Goal: Transaction & Acquisition: Register for event/course

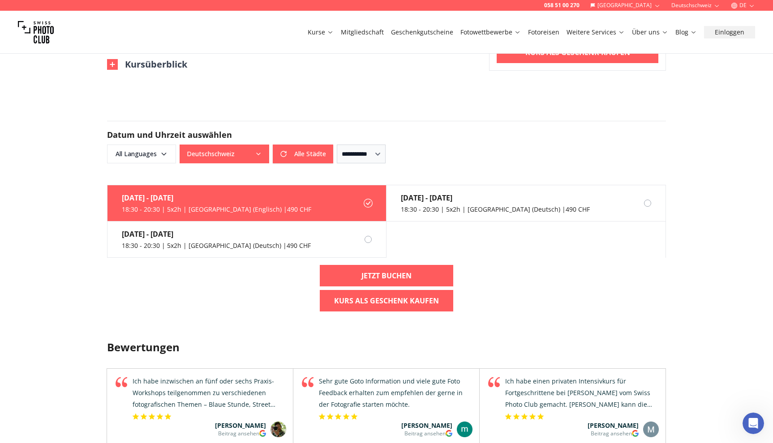
scroll to position [644, 0]
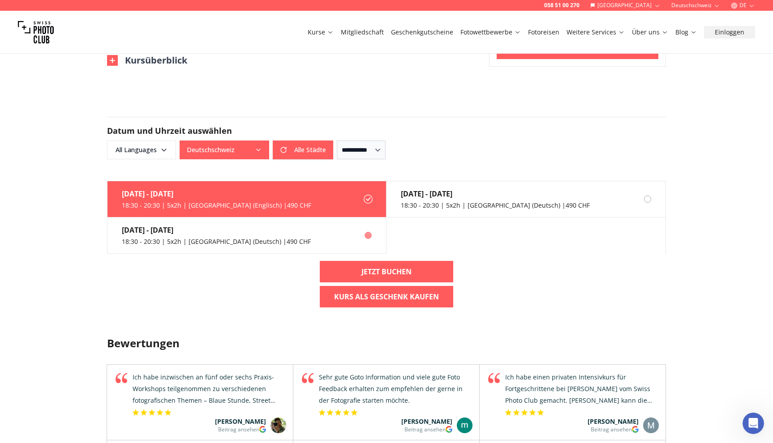
click at [287, 241] on label "17. Nov. - 15. Dez. 18:30 - 20:30 | 5x2h | Zurich (Deutsch) | 490 CHF" at bounding box center [246, 236] width 279 height 36
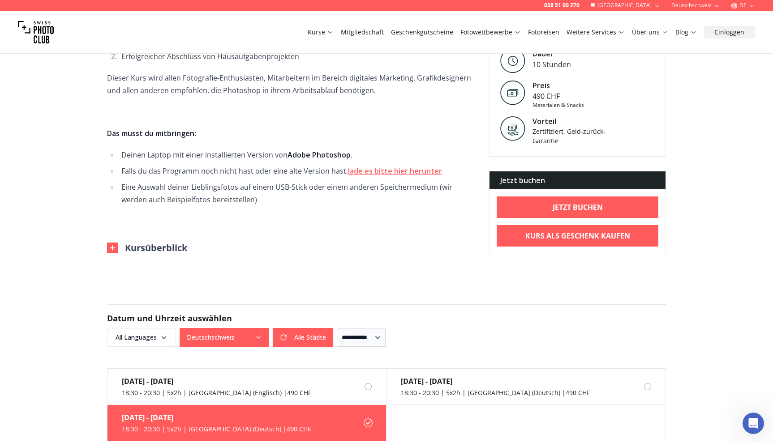
scroll to position [389, 0]
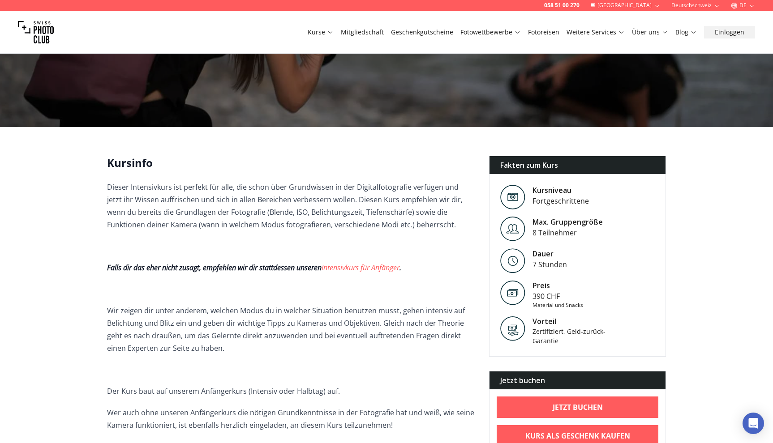
scroll to position [137, 0]
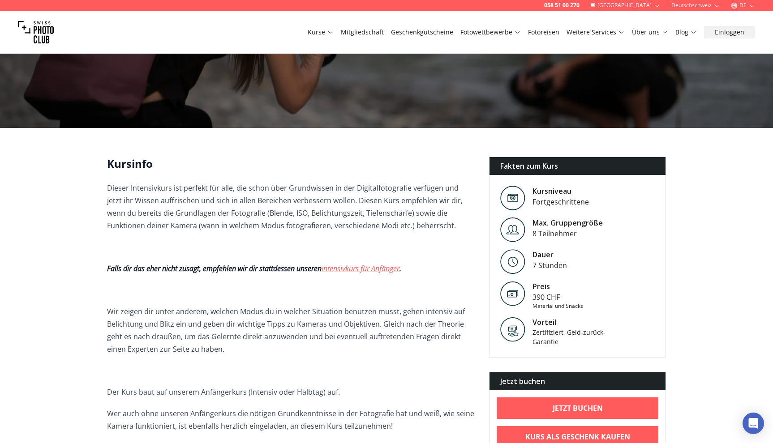
click at [387, 270] on link "Intensivkurs für Anfänger" at bounding box center [360, 269] width 78 height 10
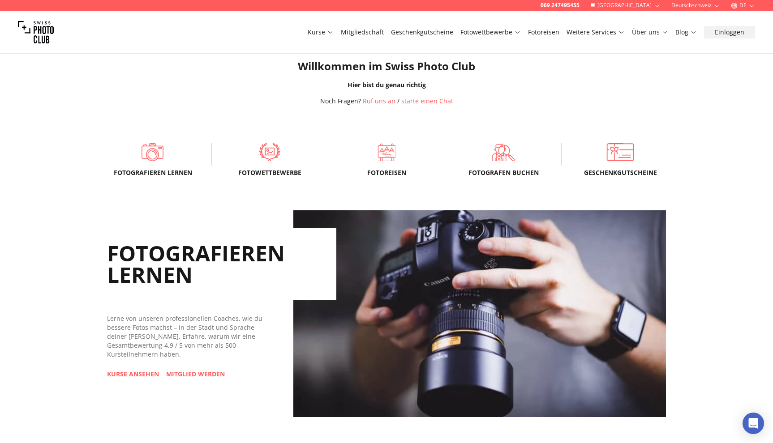
scroll to position [217, 0]
click at [143, 373] on link "KURSE ANSEHEN" at bounding box center [133, 373] width 52 height 9
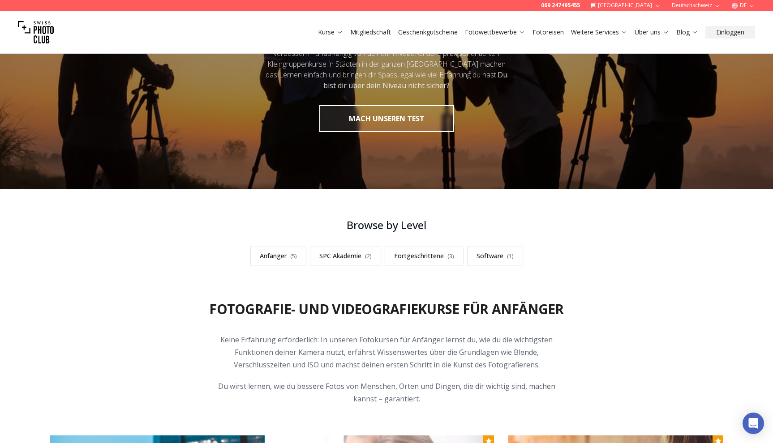
scroll to position [113, 0]
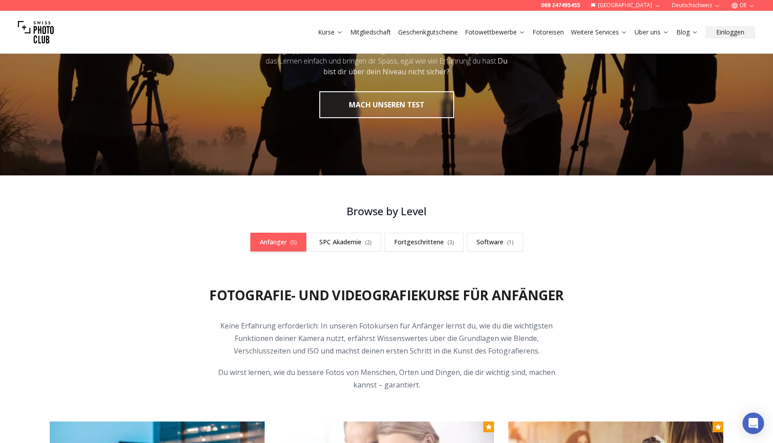
click at [282, 244] on link "Anfänger ( 5 )" at bounding box center [278, 242] width 56 height 19
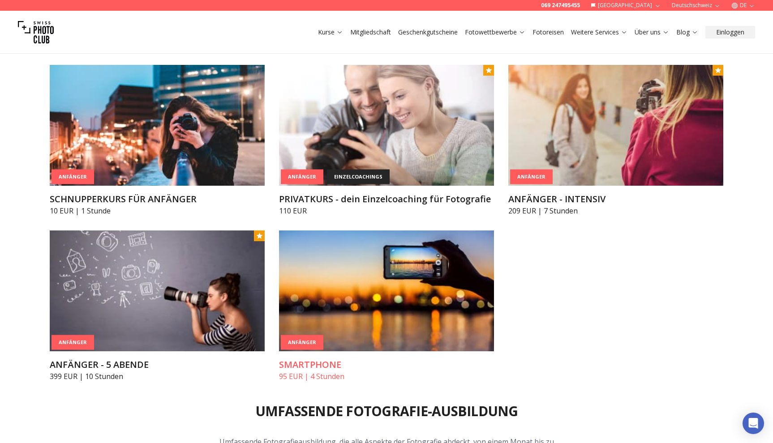
scroll to position [470, 0]
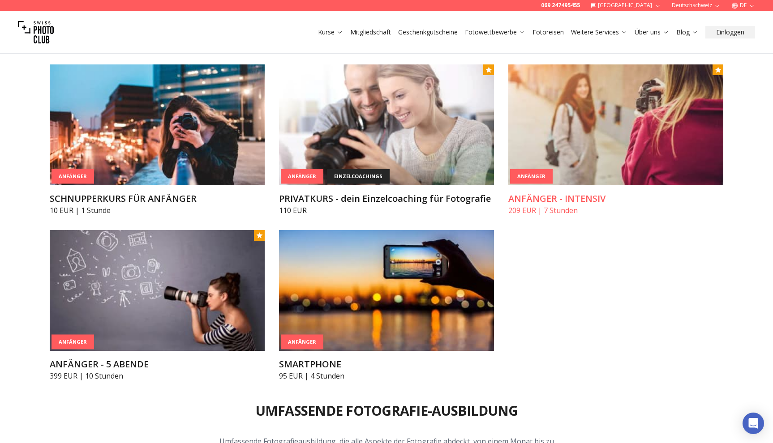
click at [588, 198] on h3 "ANFÄNGER - INTENSIV" at bounding box center [615, 199] width 215 height 13
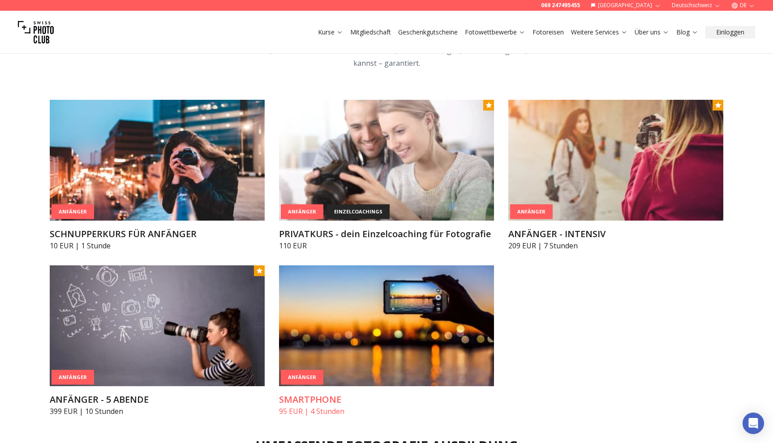
scroll to position [435, 0]
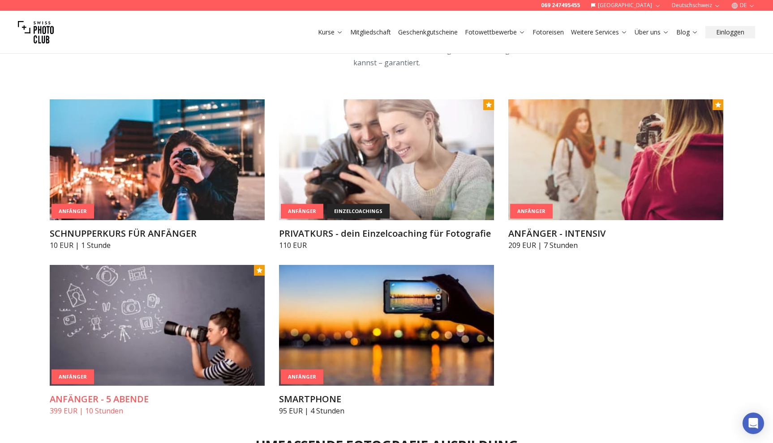
click at [121, 378] on img at bounding box center [157, 325] width 215 height 121
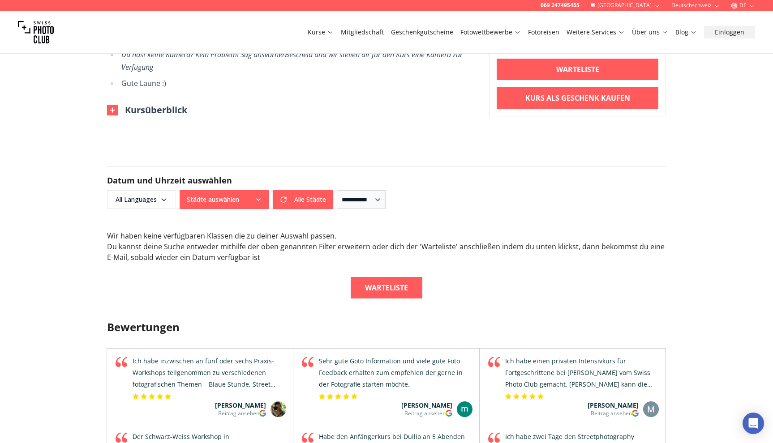
scroll to position [695, 0]
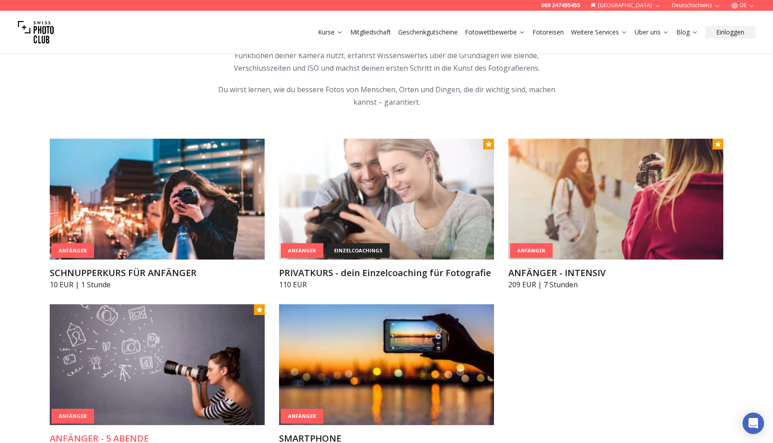
scroll to position [387, 0]
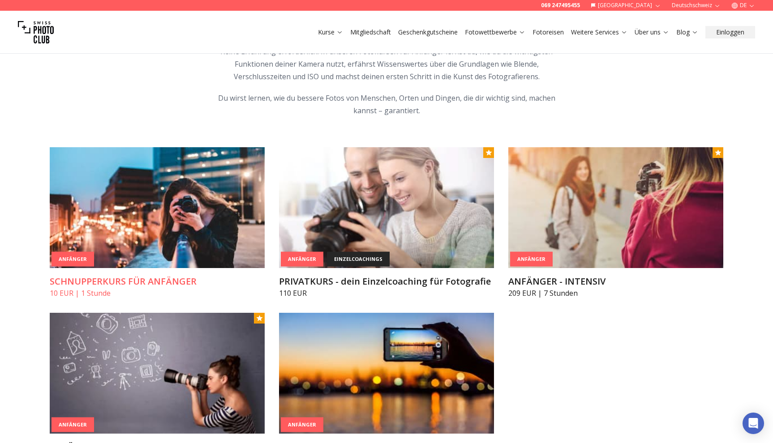
click at [165, 215] on img at bounding box center [157, 207] width 215 height 121
